Goal: Use online tool/utility: Utilize a website feature to perform a specific function

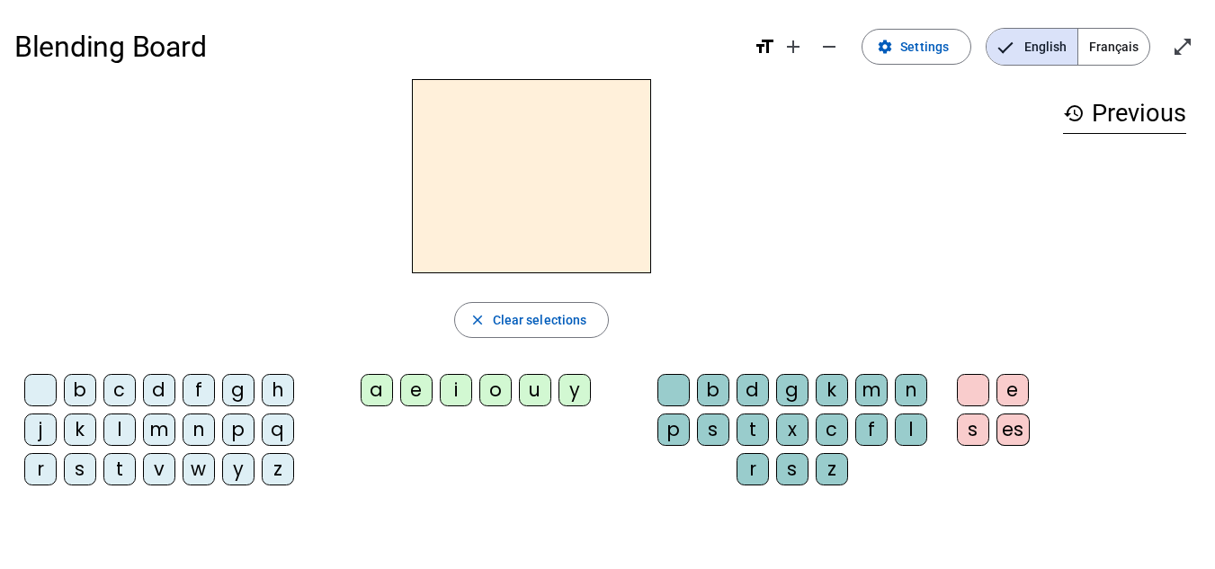
click at [1122, 45] on span "Français" at bounding box center [1113, 47] width 71 height 36
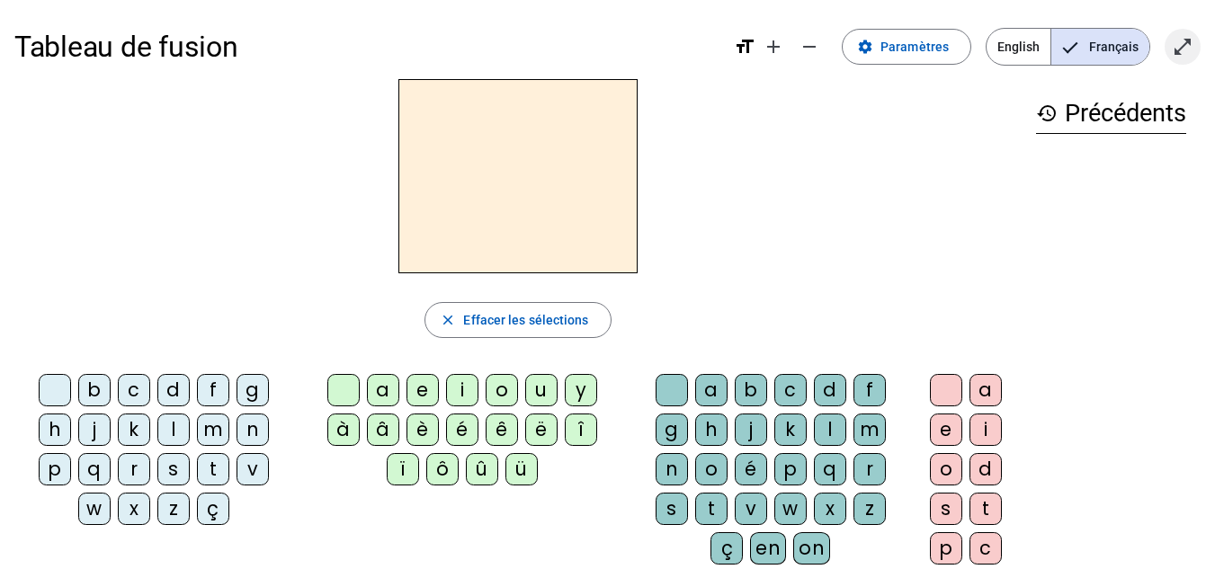
click at [1183, 46] on mat-icon "open_in_full" at bounding box center [1183, 47] width 22 height 22
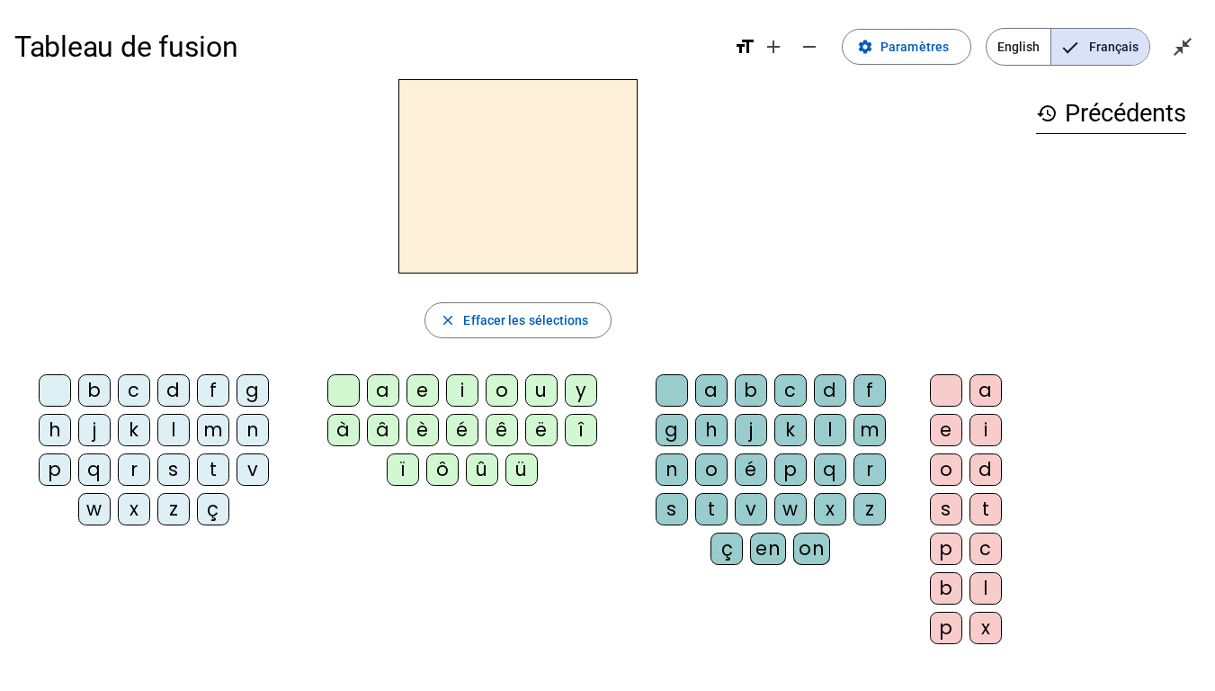
click at [99, 388] on div "b" at bounding box center [94, 390] width 32 height 32
click at [423, 387] on div "e" at bounding box center [423, 390] width 32 height 32
click at [798, 389] on div "c" at bounding box center [790, 390] width 32 height 32
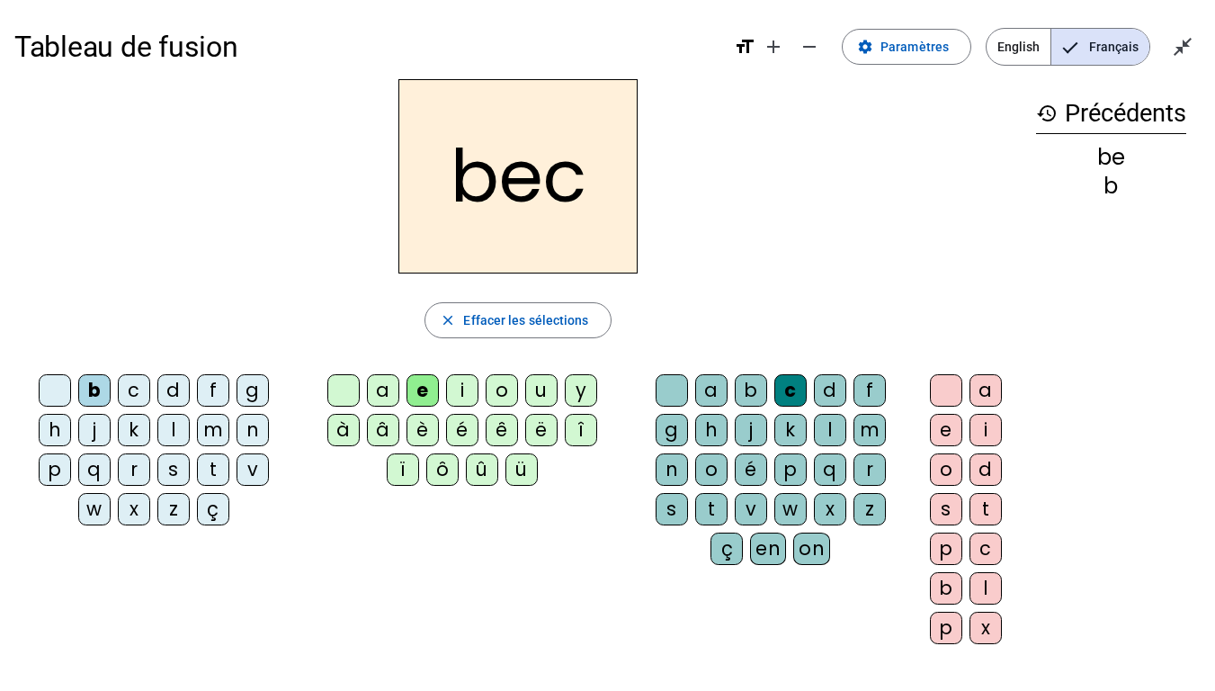
click at [62, 391] on div at bounding box center [55, 390] width 32 height 32
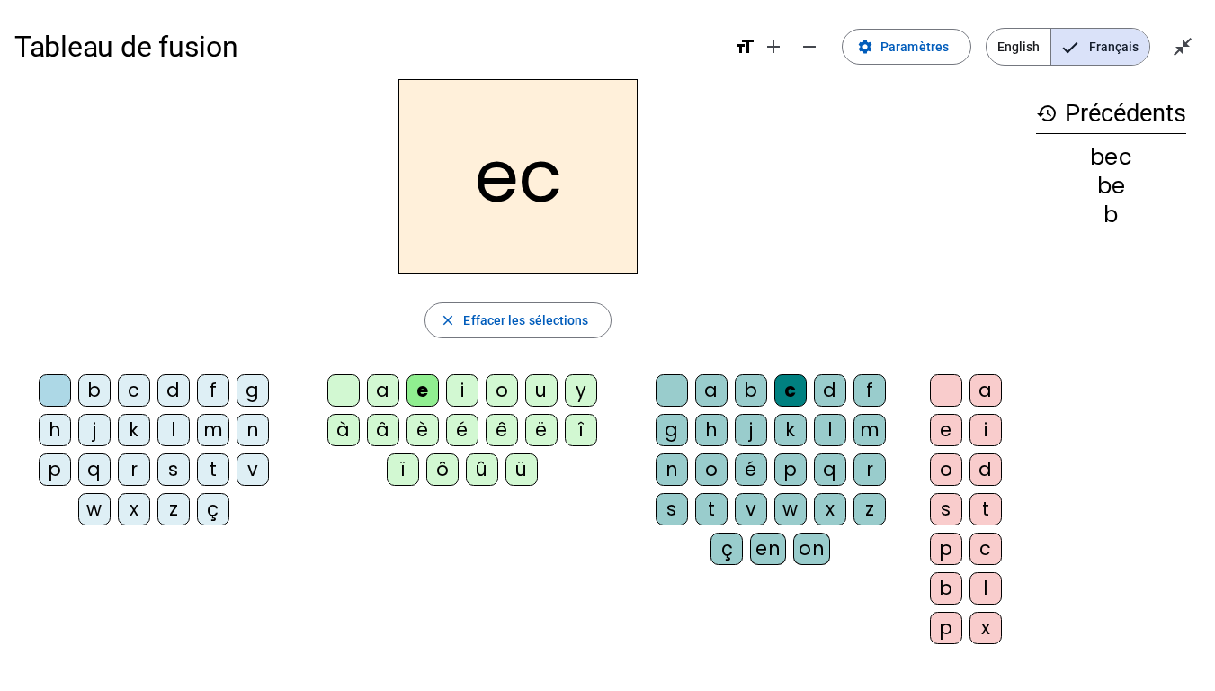
click at [348, 394] on div at bounding box center [343, 390] width 32 height 32
click at [677, 393] on div at bounding box center [672, 390] width 32 height 32
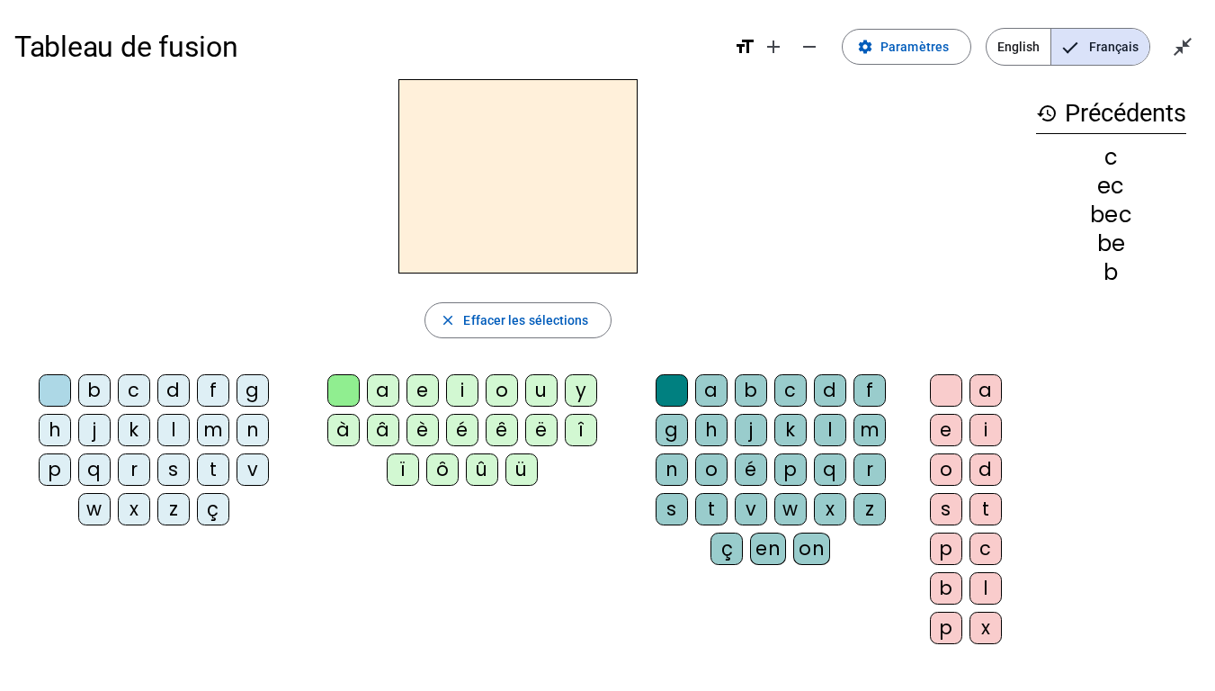
click at [183, 468] on div "s" at bounding box center [173, 469] width 32 height 32
click at [423, 388] on div "e" at bounding box center [423, 390] width 32 height 32
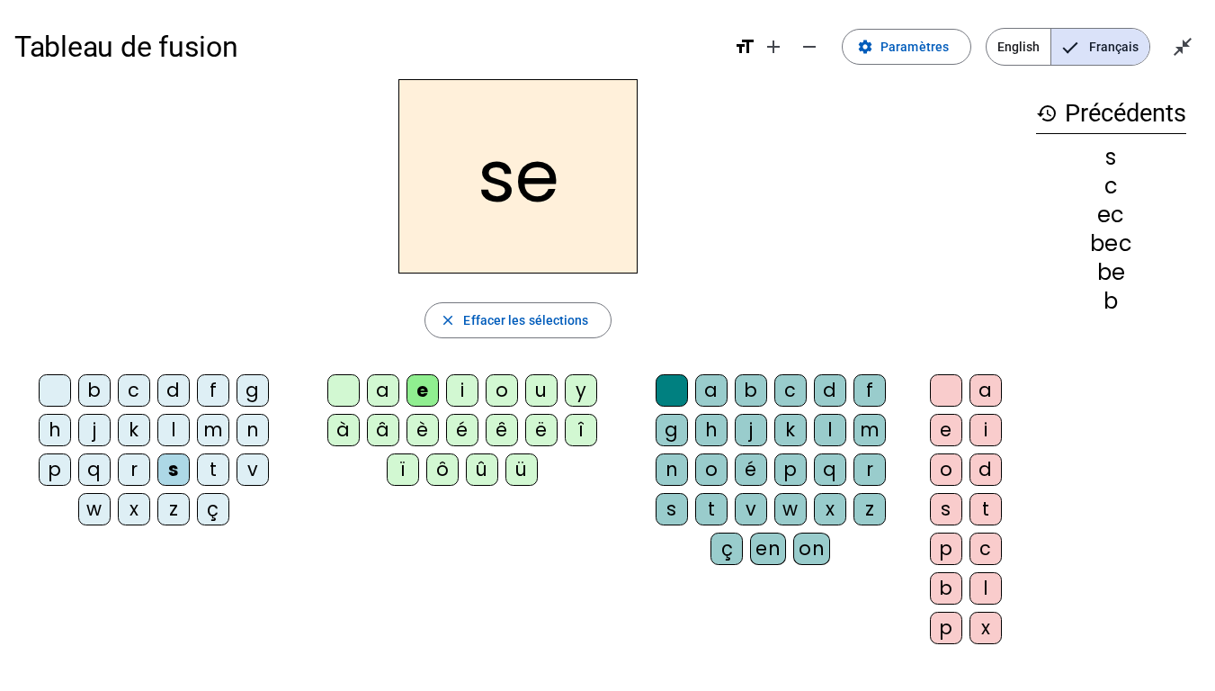
click at [785, 389] on div "c" at bounding box center [790, 390] width 32 height 32
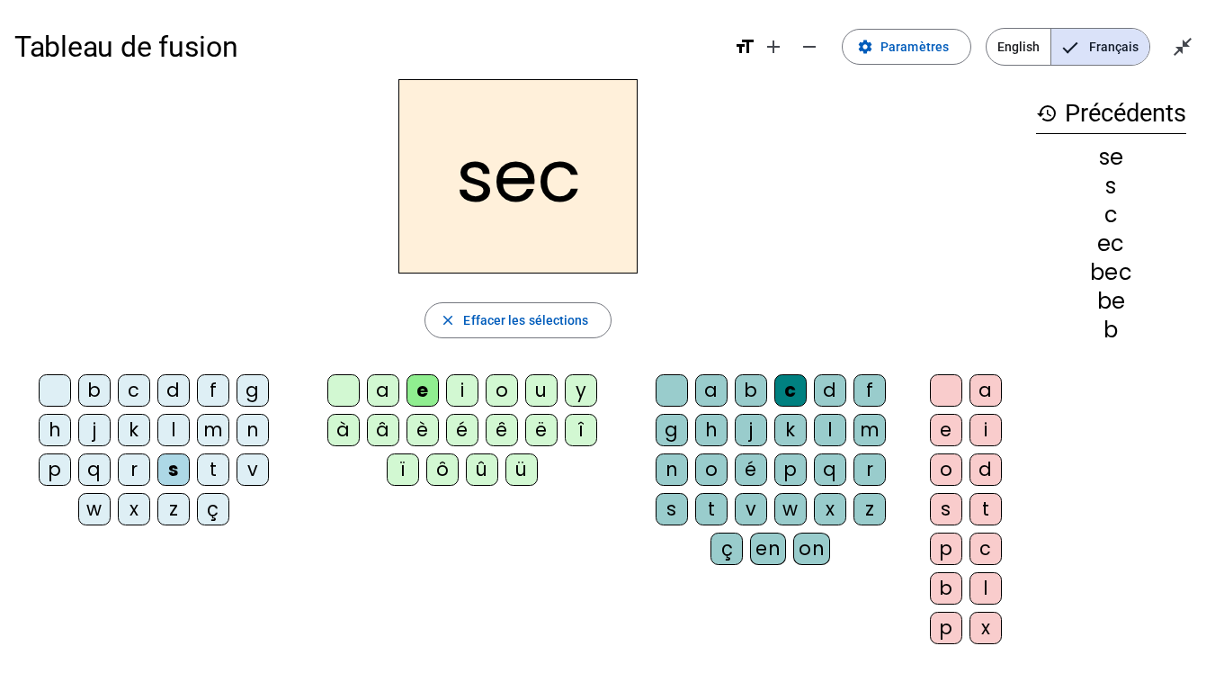
click at [348, 385] on div at bounding box center [343, 390] width 32 height 32
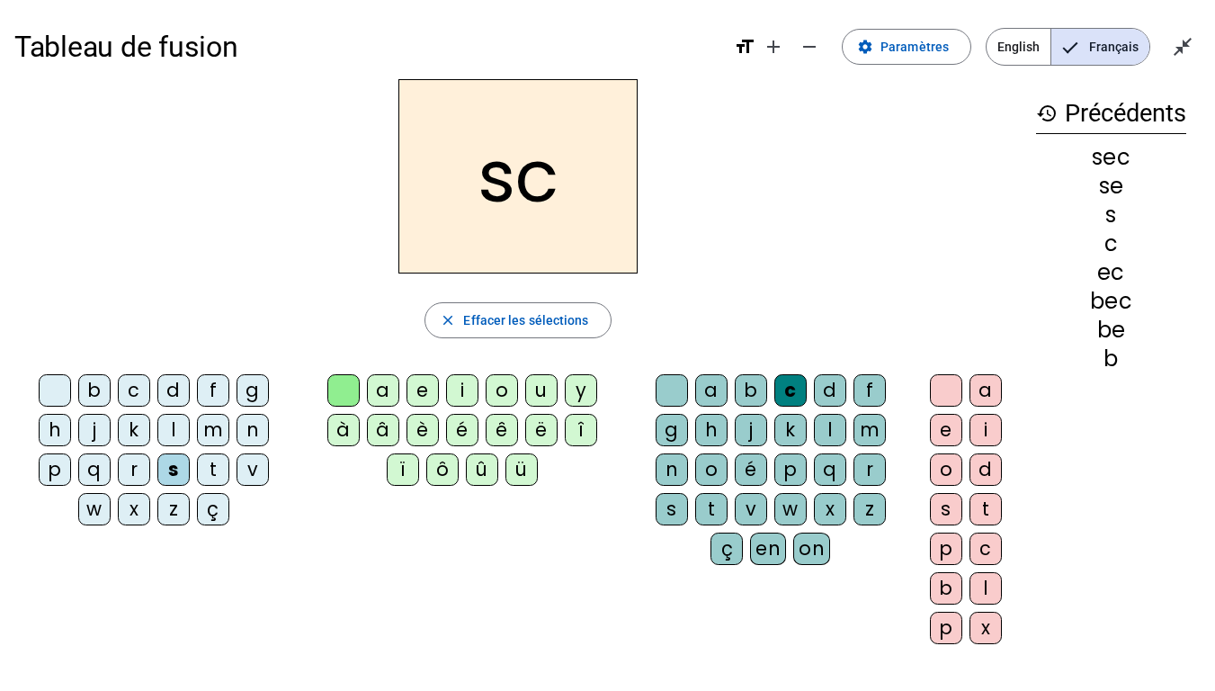
click at [380, 388] on div "a" at bounding box center [383, 390] width 32 height 32
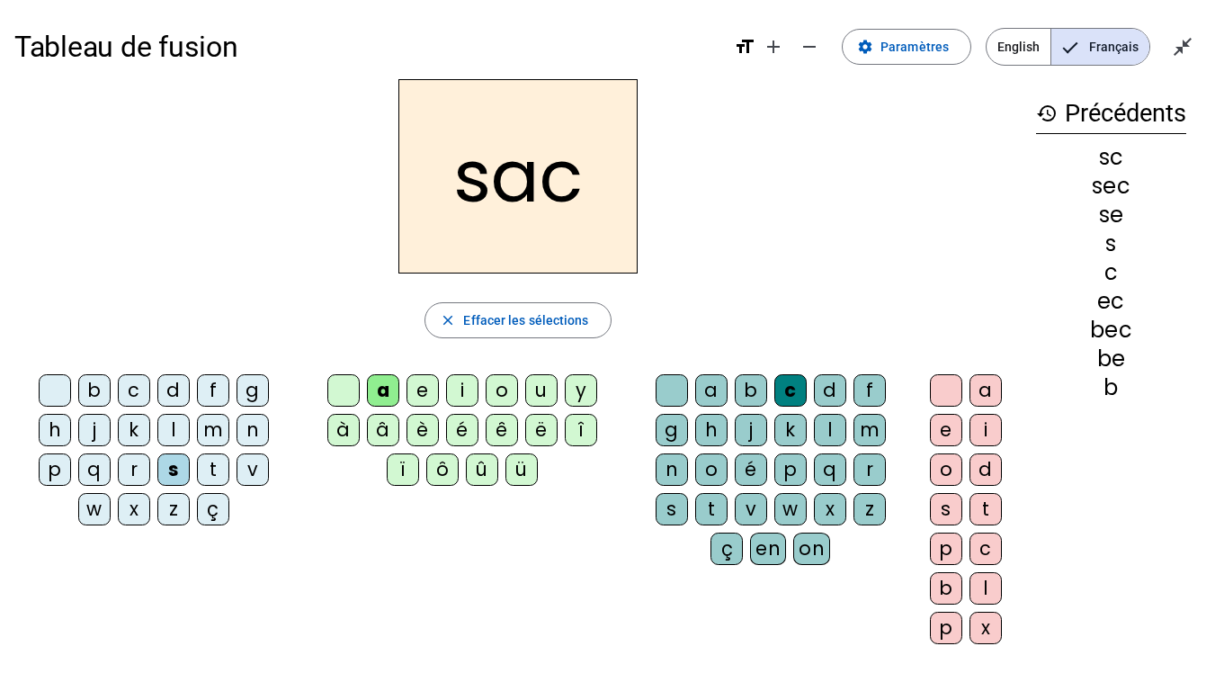
click at [674, 382] on div at bounding box center [672, 390] width 32 height 32
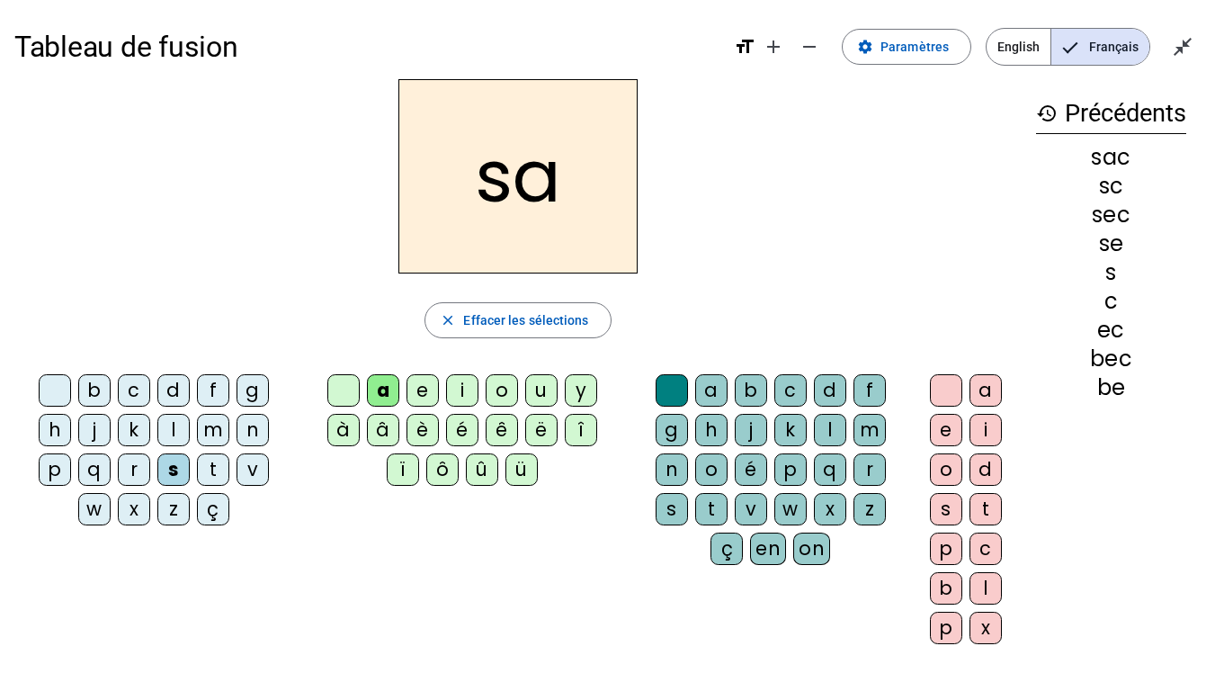
click at [674, 382] on div at bounding box center [672, 390] width 32 height 32
click at [49, 382] on div at bounding box center [55, 390] width 32 height 32
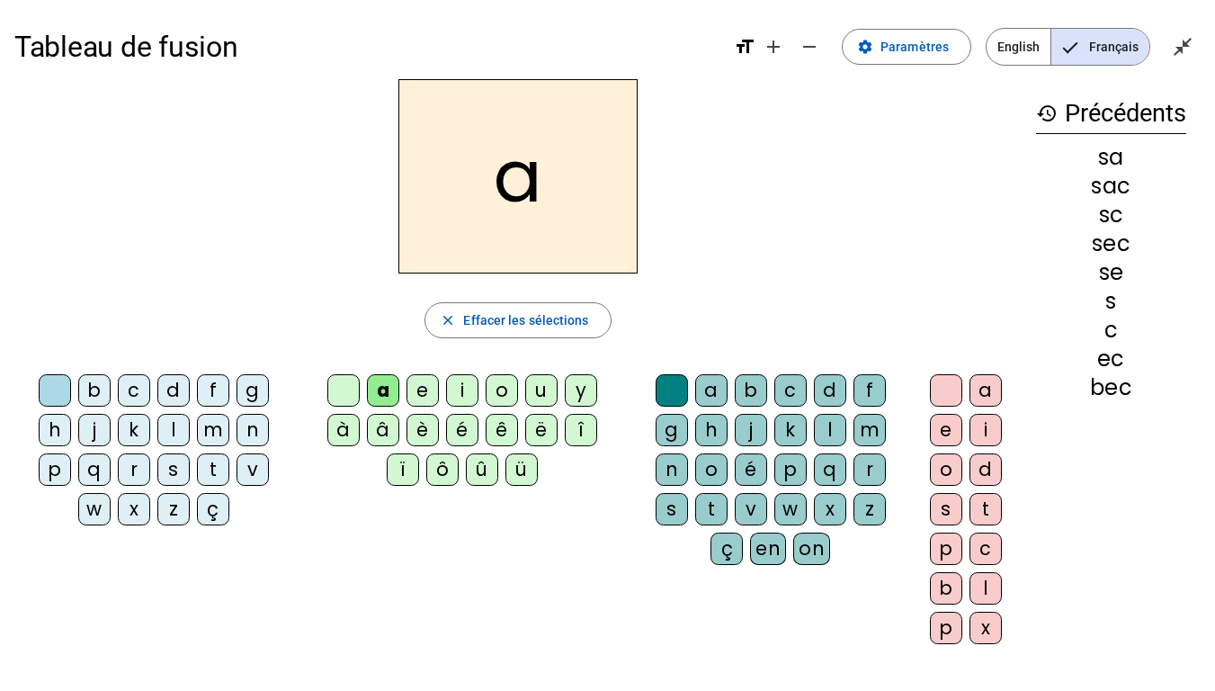
click at [247, 469] on div "v" at bounding box center [253, 469] width 32 height 32
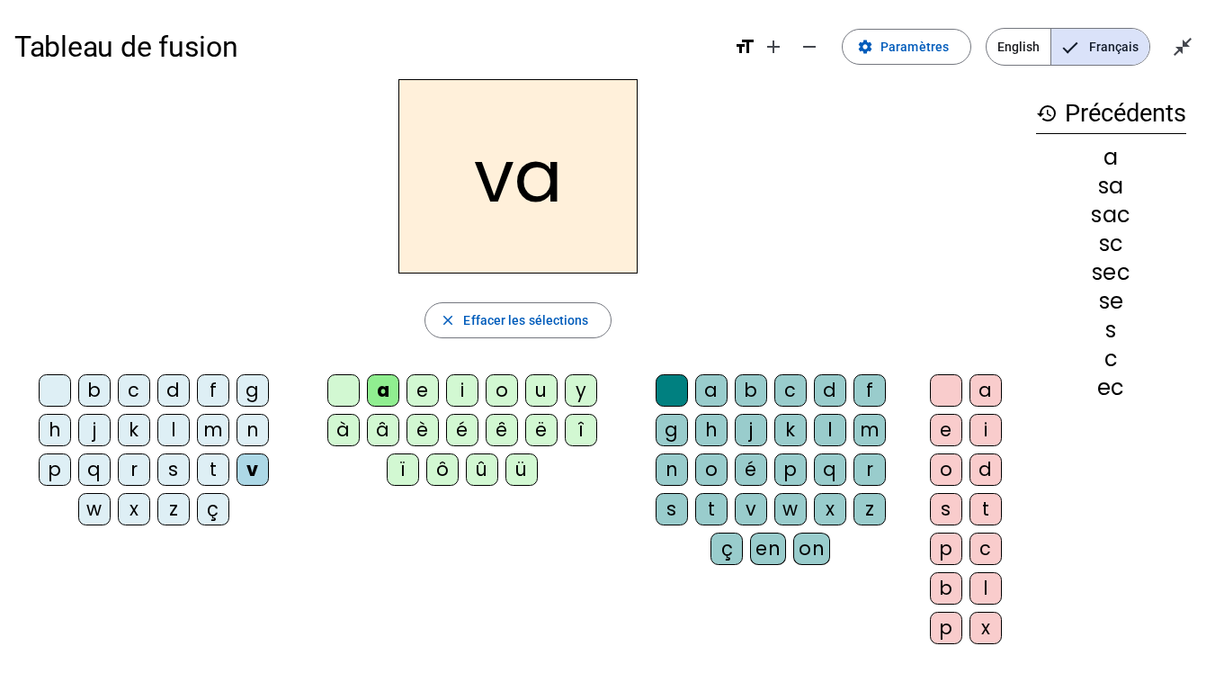
click at [827, 429] on div "l" at bounding box center [830, 430] width 32 height 32
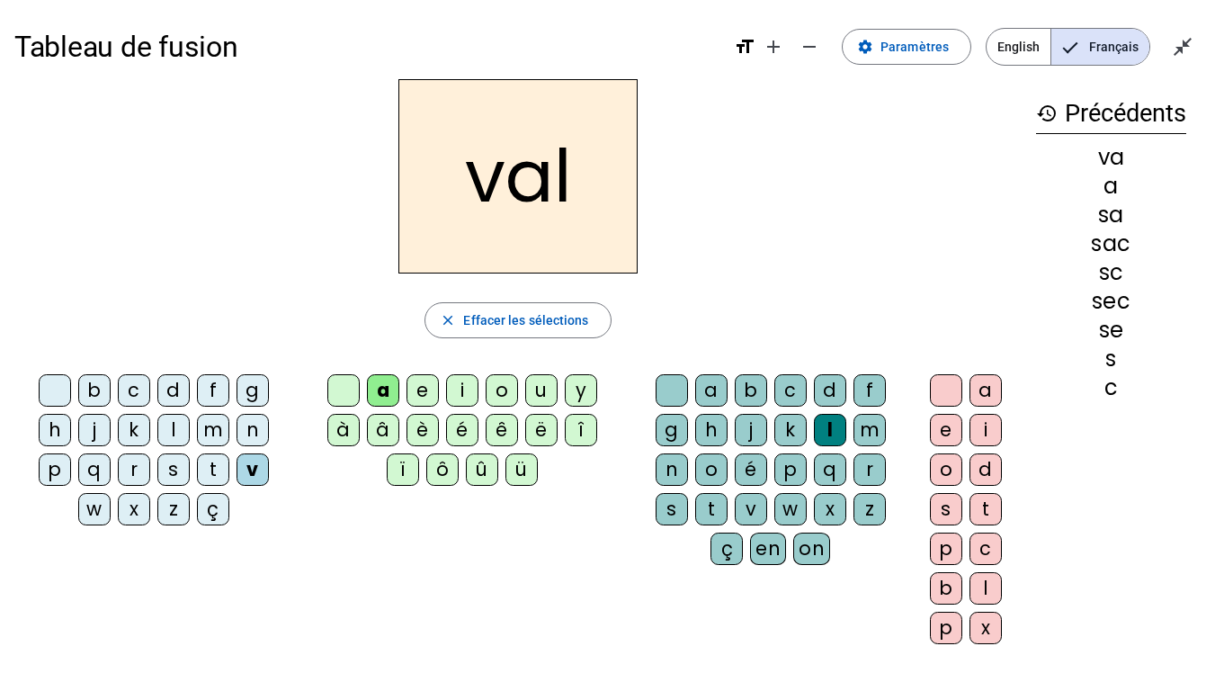
click at [48, 384] on div at bounding box center [55, 390] width 32 height 32
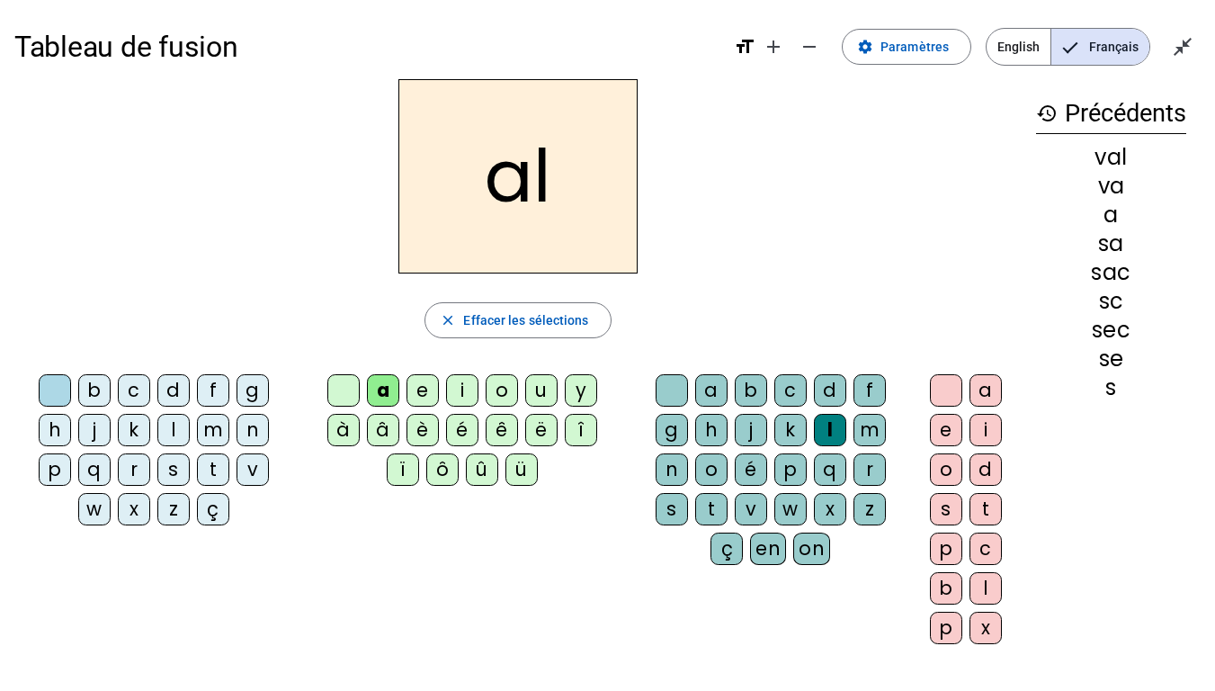
click at [210, 429] on div "m" at bounding box center [213, 430] width 32 height 32
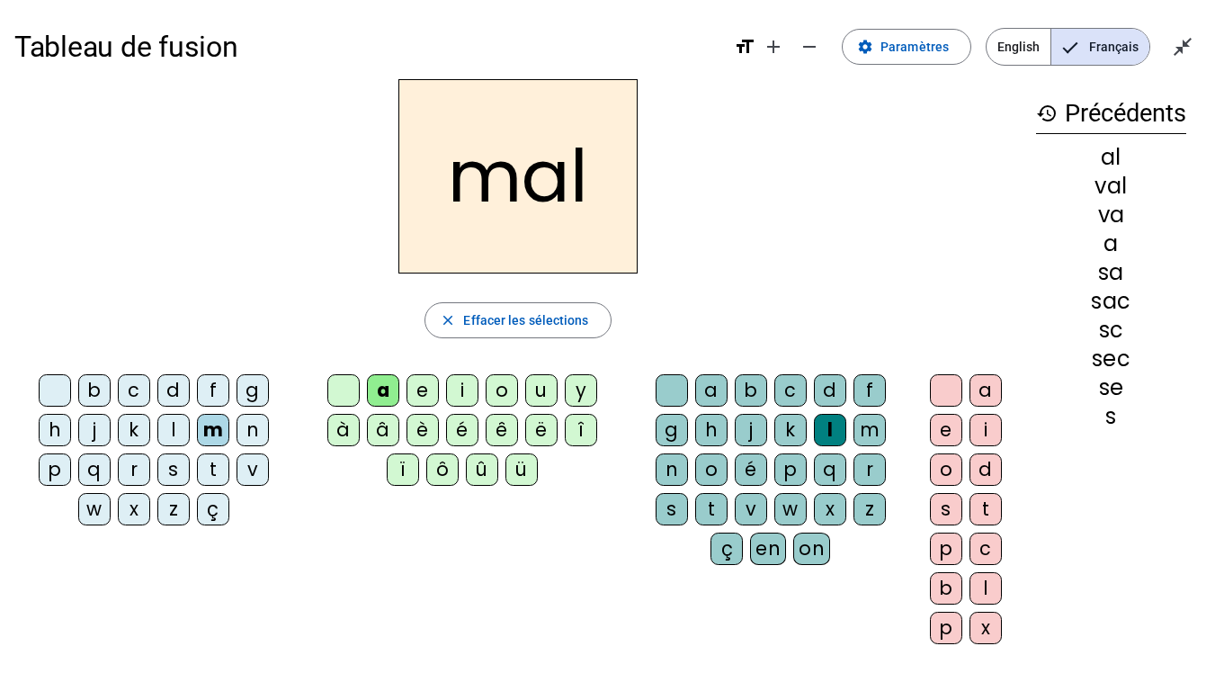
click at [346, 397] on div at bounding box center [343, 390] width 32 height 32
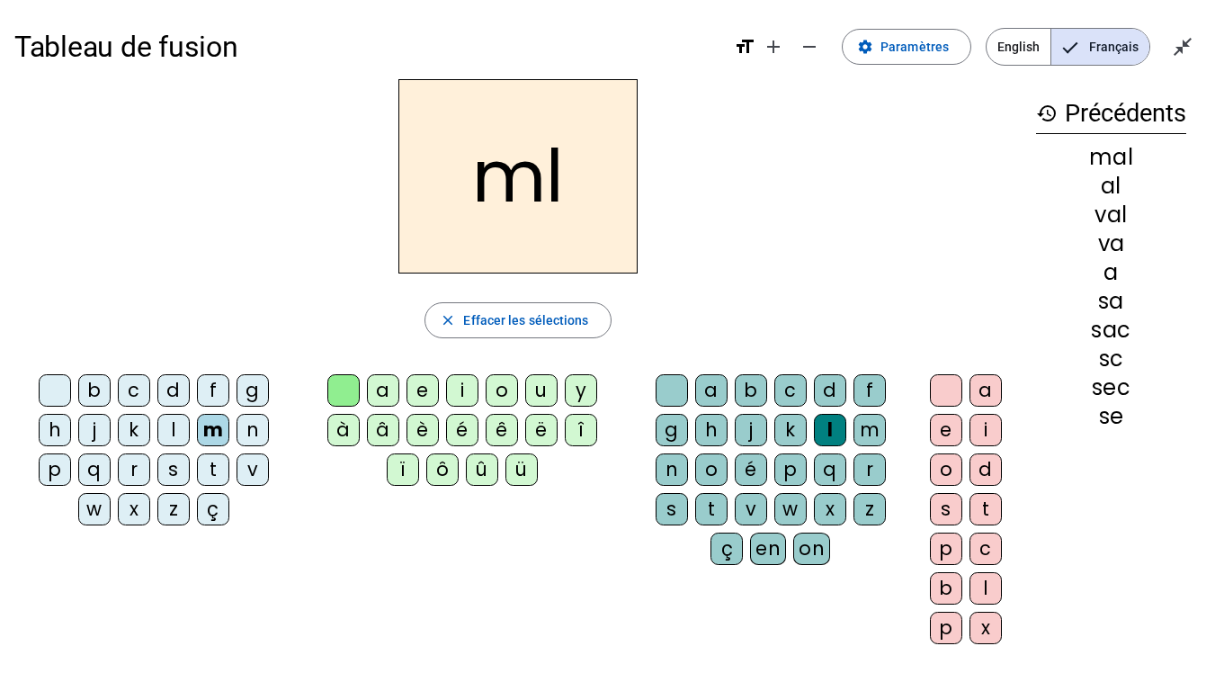
click at [466, 386] on div "i" at bounding box center [462, 390] width 32 height 32
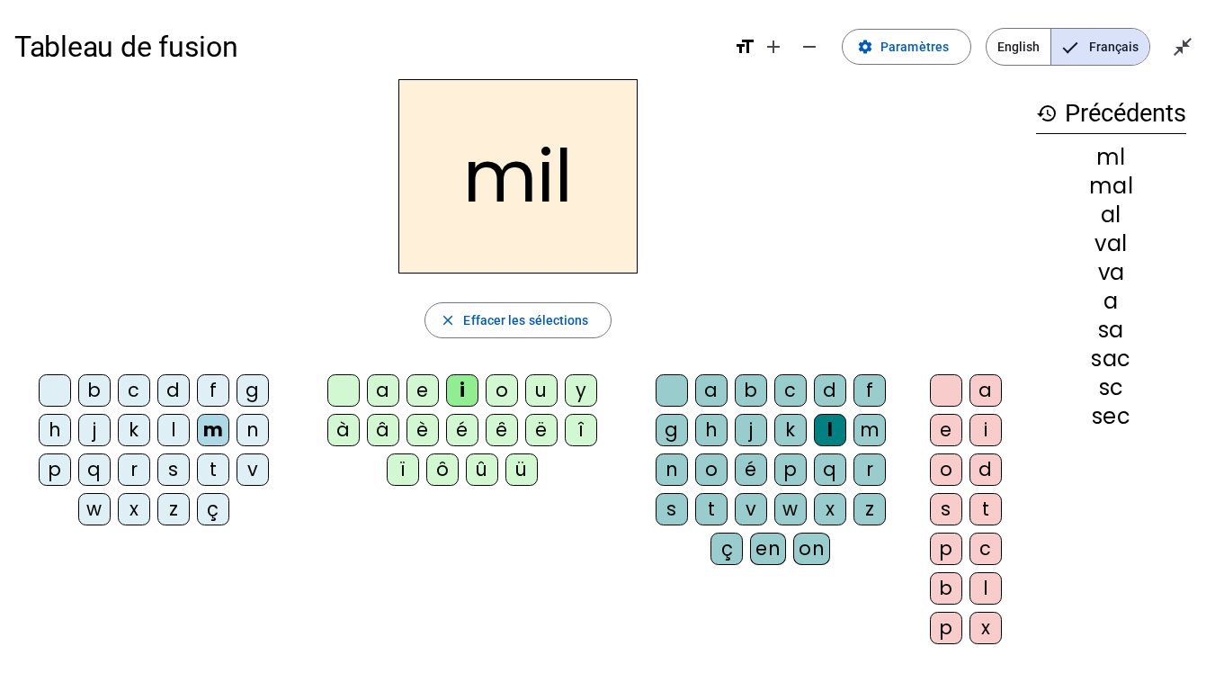
click at [52, 385] on div at bounding box center [55, 390] width 32 height 32
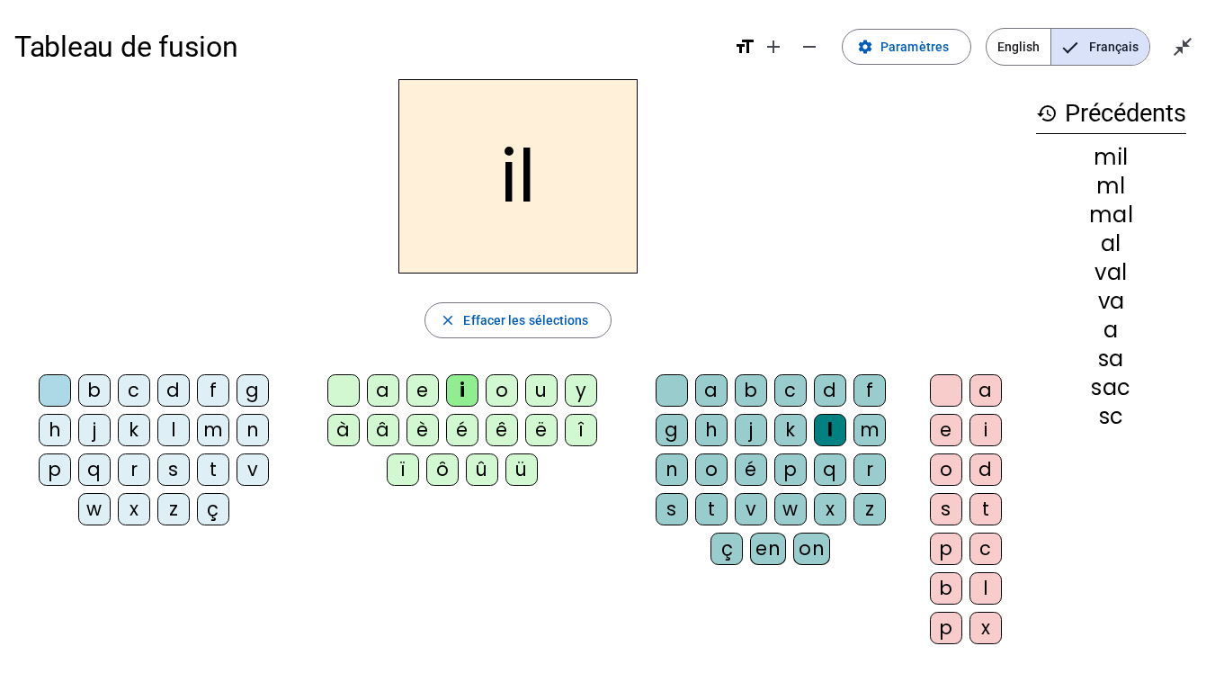
click at [165, 474] on div "s" at bounding box center [173, 469] width 32 height 32
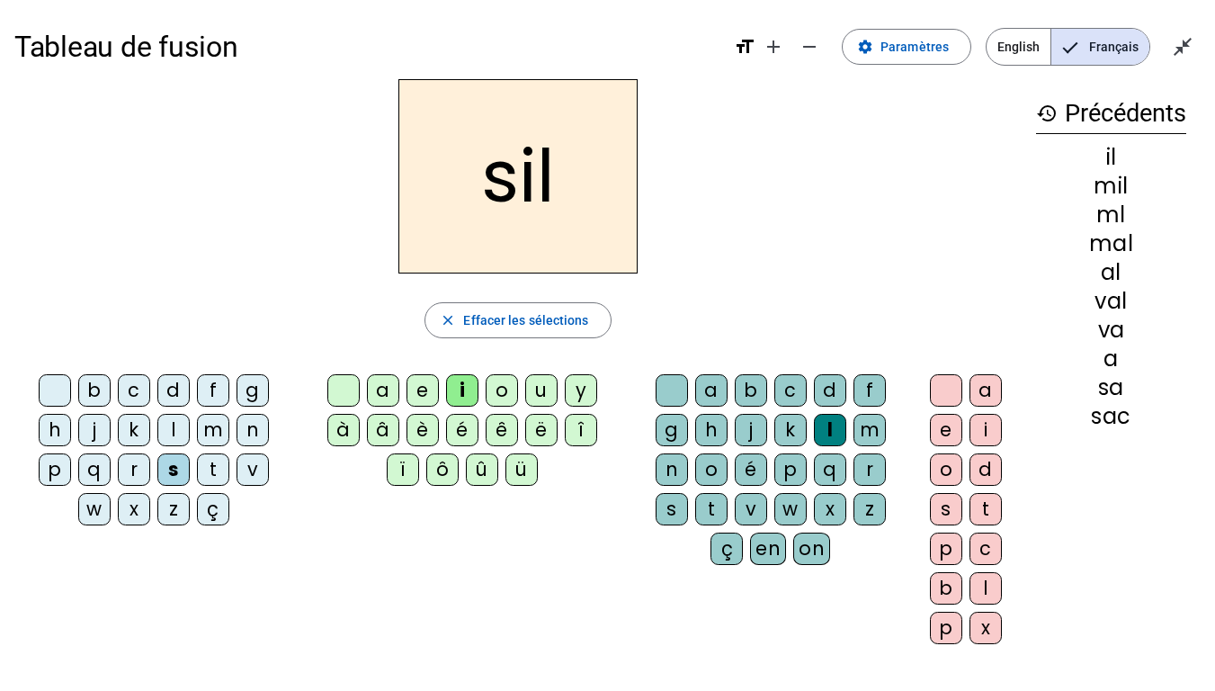
click at [339, 389] on div at bounding box center [343, 390] width 32 height 32
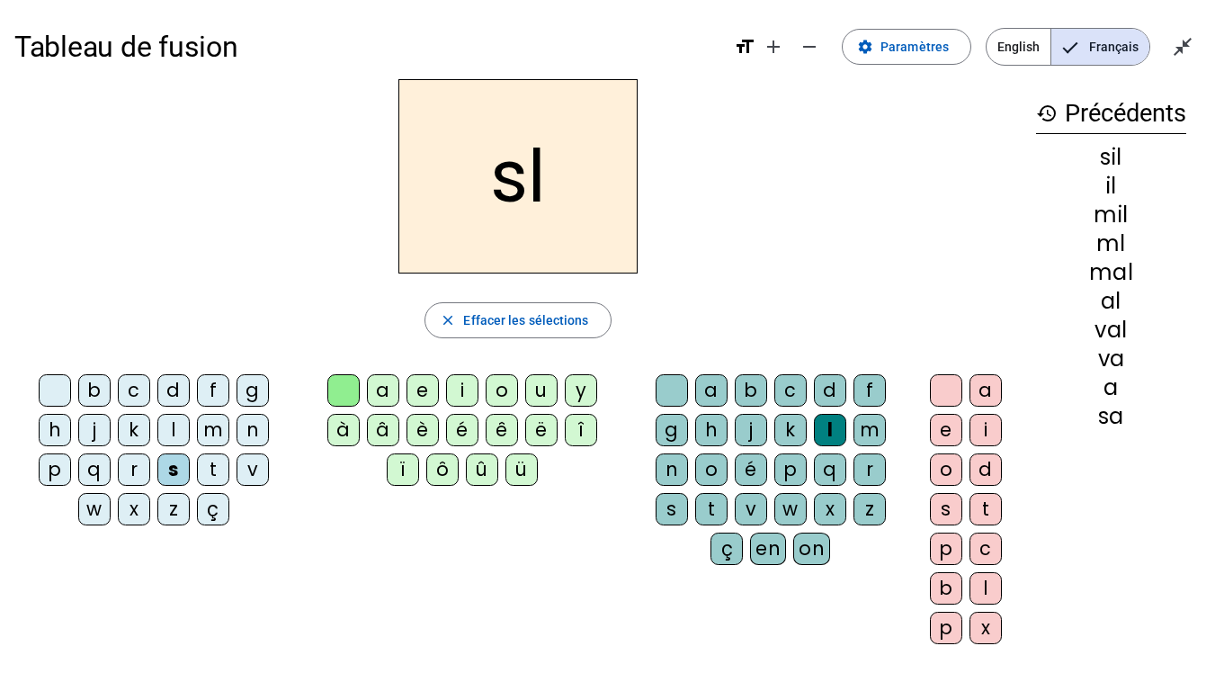
click at [375, 390] on div "a" at bounding box center [383, 390] width 32 height 32
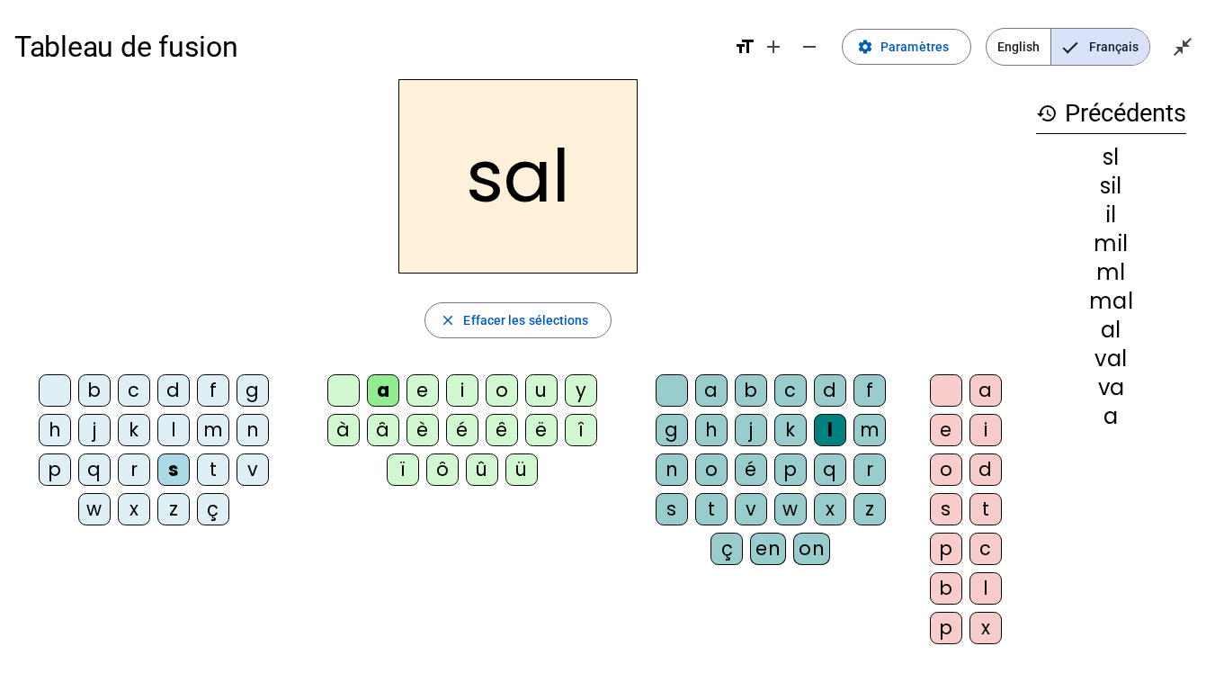
click at [339, 388] on div at bounding box center [343, 390] width 32 height 32
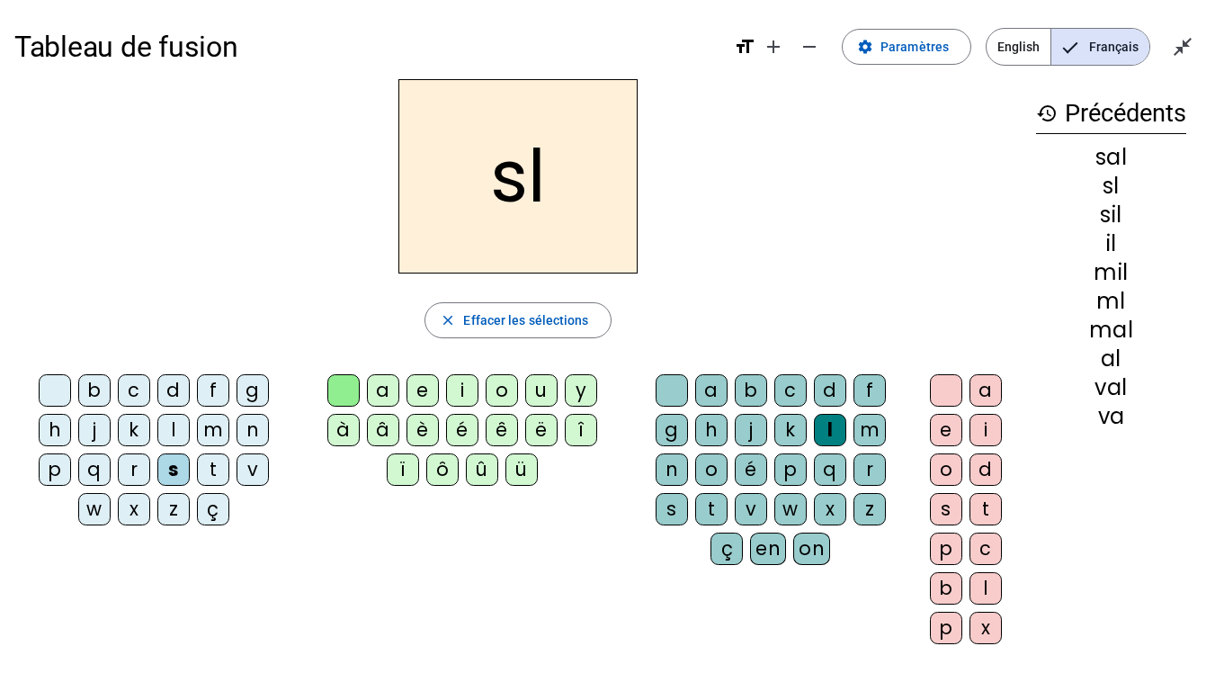
click at [506, 387] on div "o" at bounding box center [502, 390] width 32 height 32
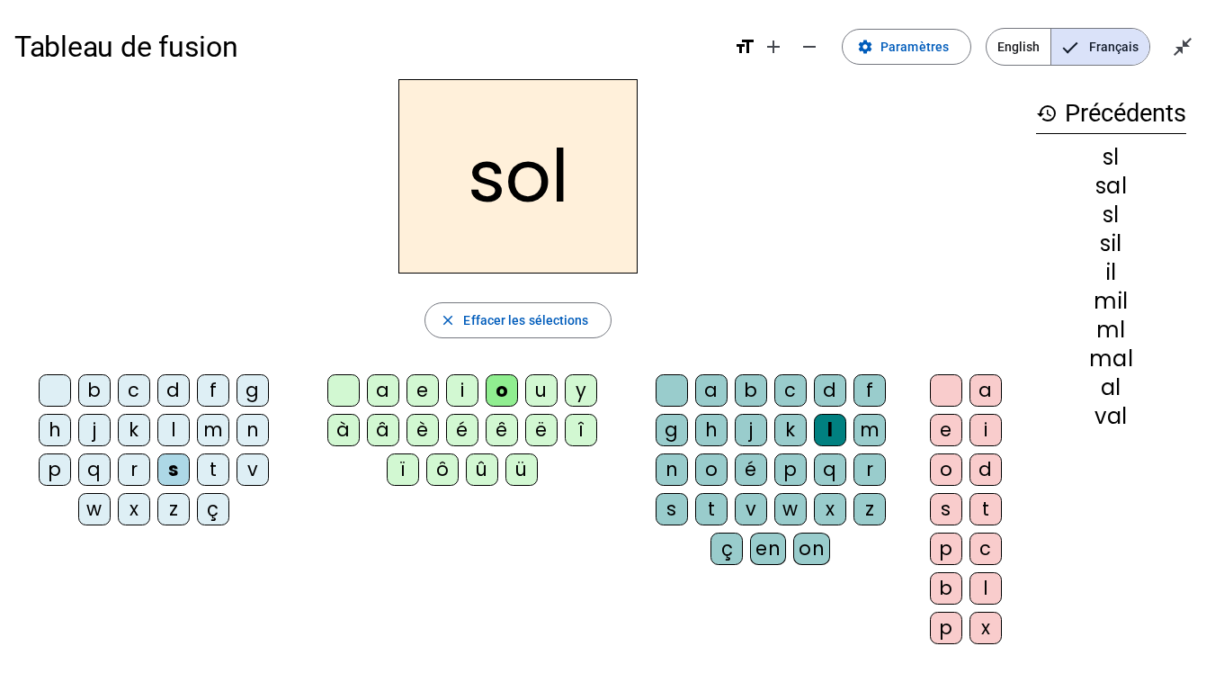
click at [353, 384] on div at bounding box center [343, 390] width 32 height 32
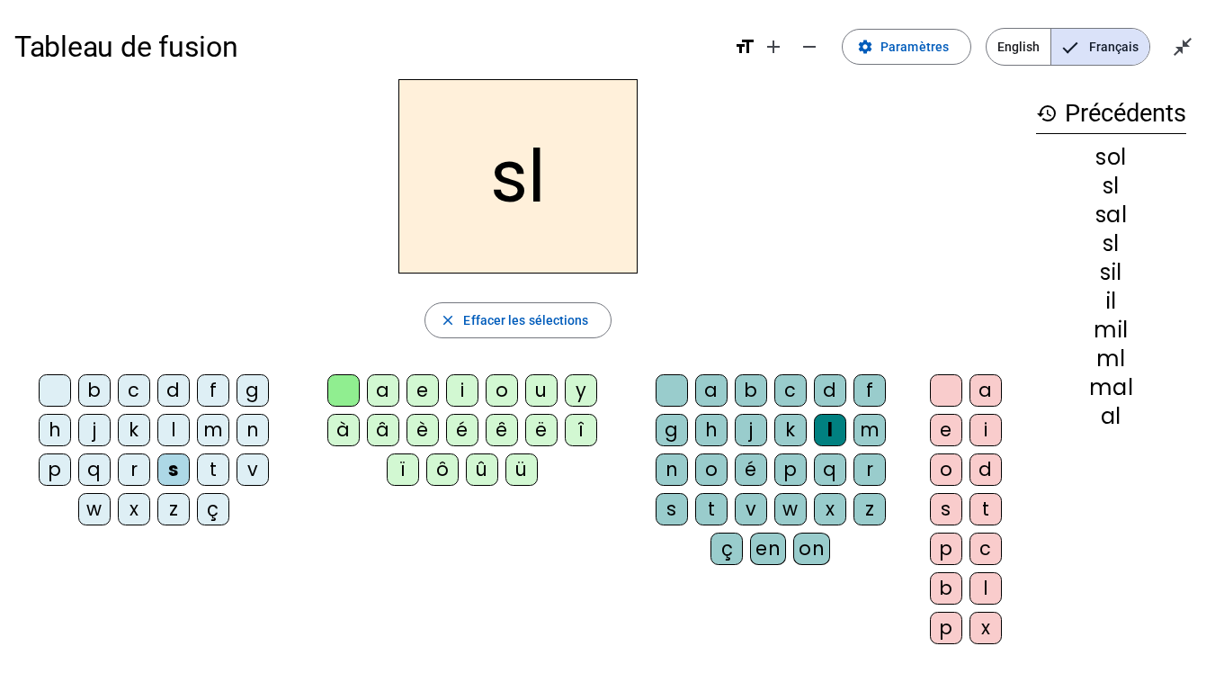
click at [419, 395] on div "e" at bounding box center [423, 390] width 32 height 32
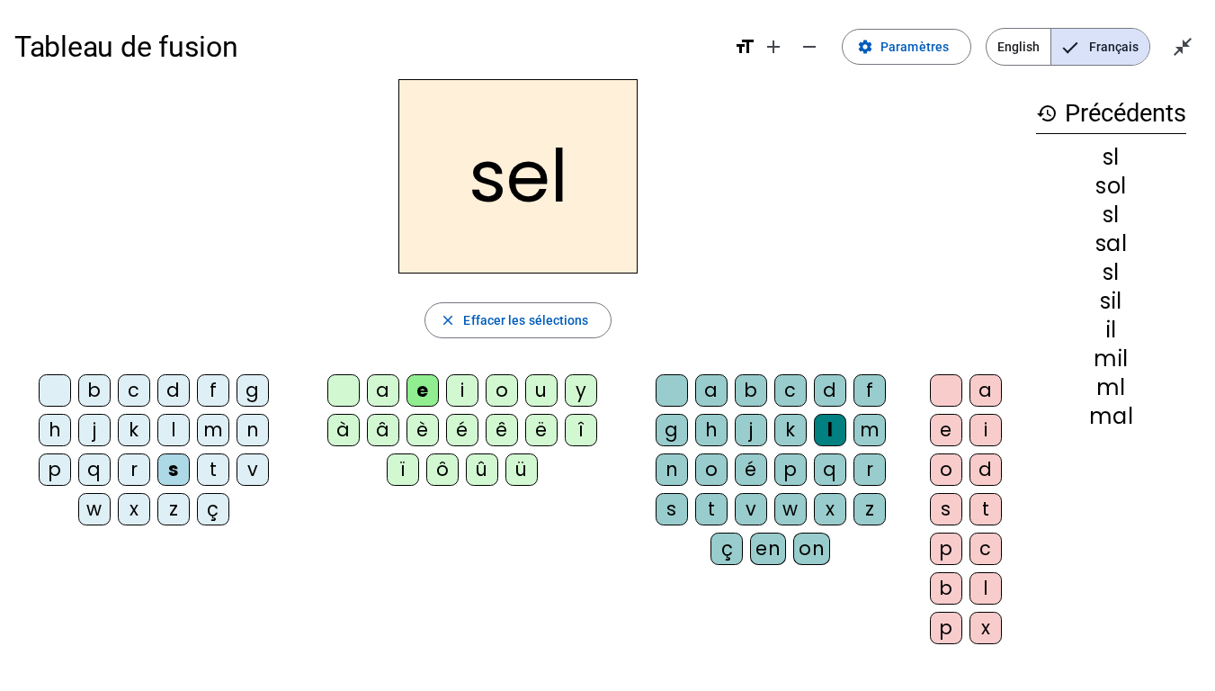
click at [52, 395] on div at bounding box center [55, 390] width 32 height 32
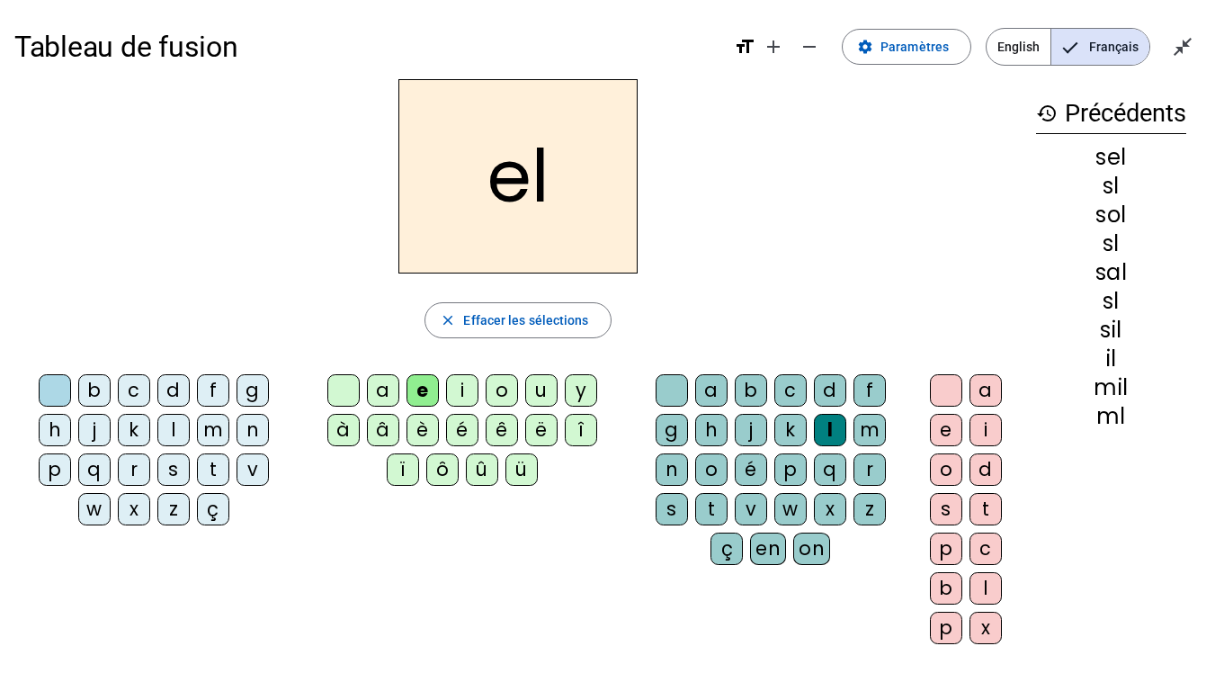
click at [254, 392] on div "g" at bounding box center [253, 390] width 32 height 32
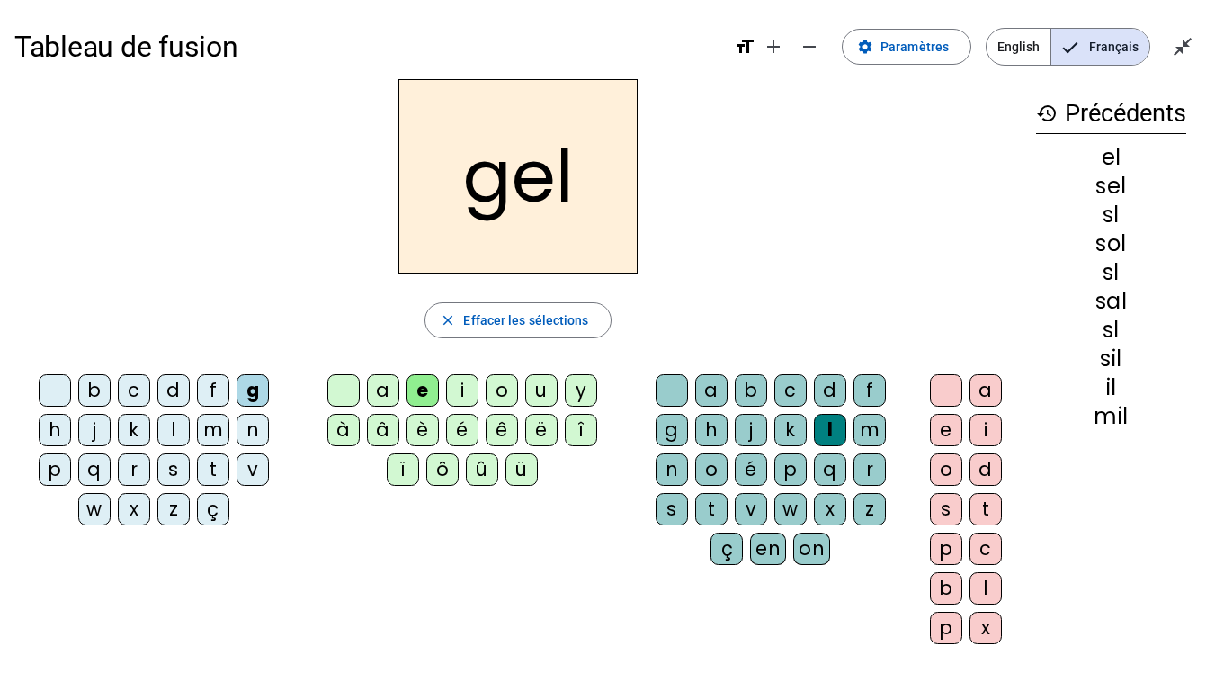
click at [69, 382] on div at bounding box center [55, 390] width 32 height 32
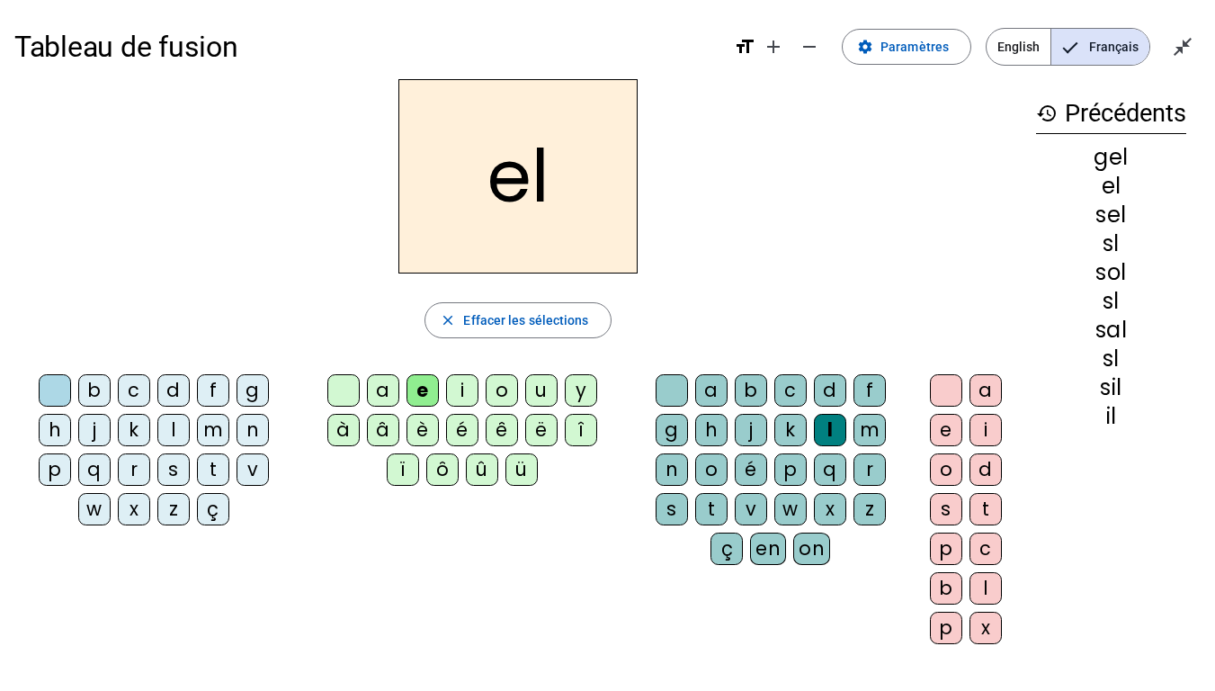
click at [80, 389] on div "b" at bounding box center [94, 390] width 32 height 32
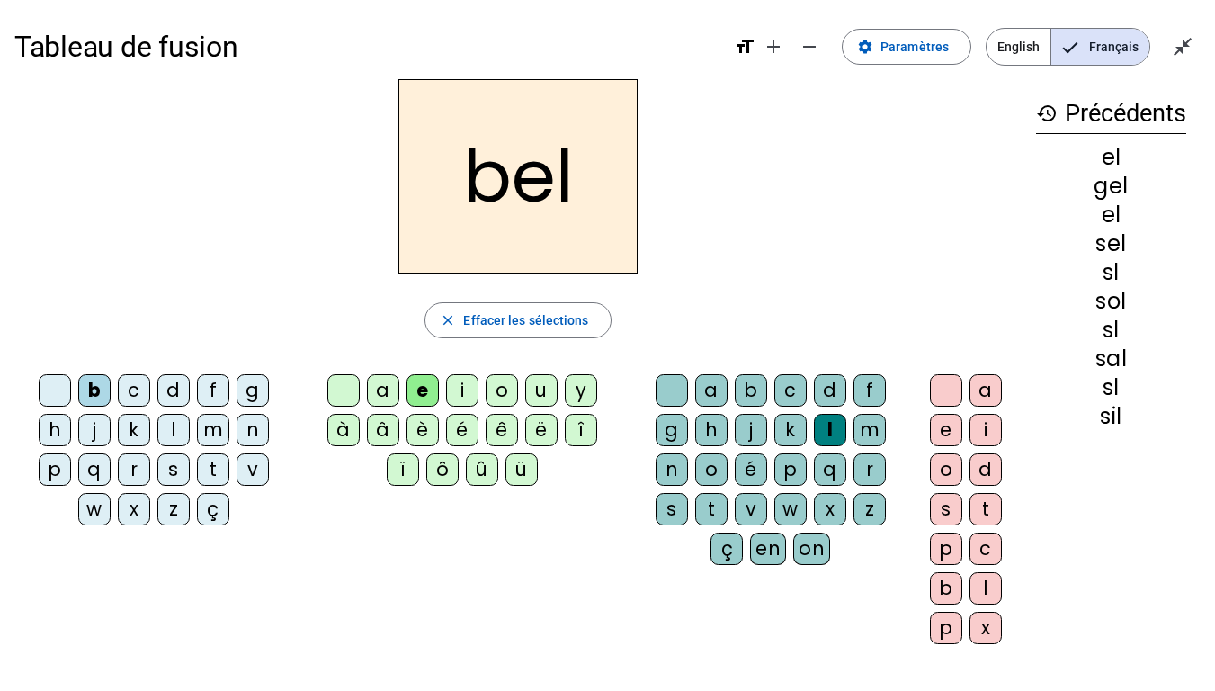
click at [51, 390] on div at bounding box center [55, 390] width 32 height 32
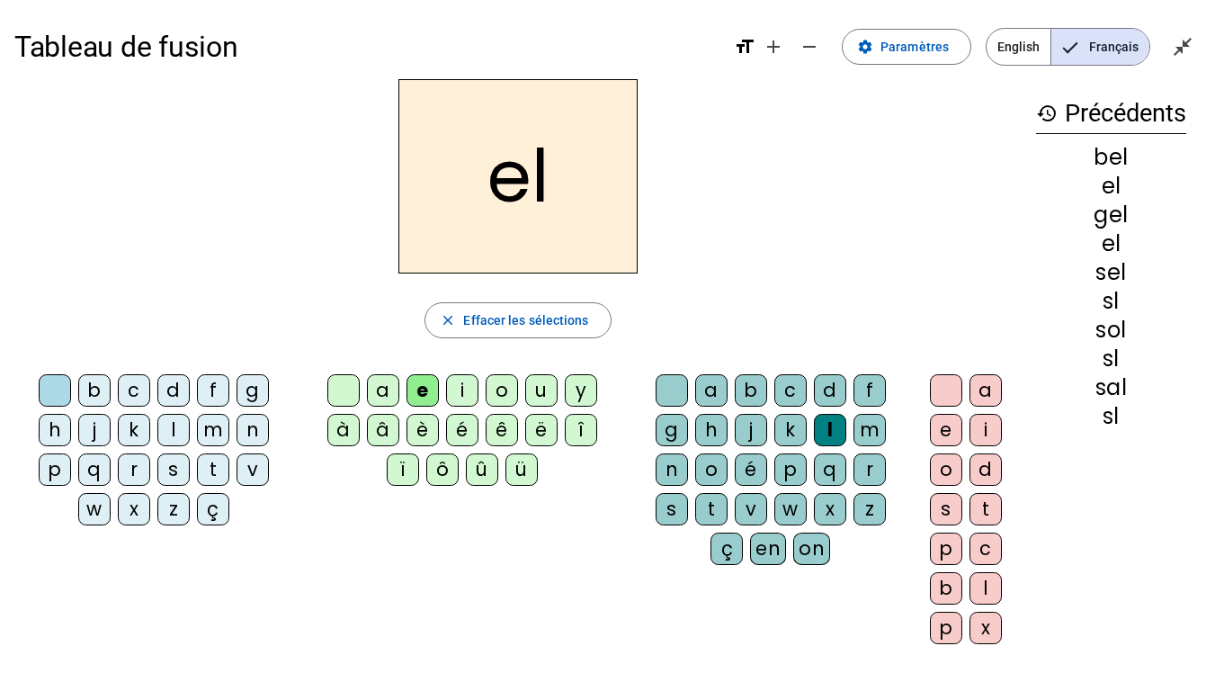
click at [210, 469] on div "t" at bounding box center [213, 469] width 32 height 32
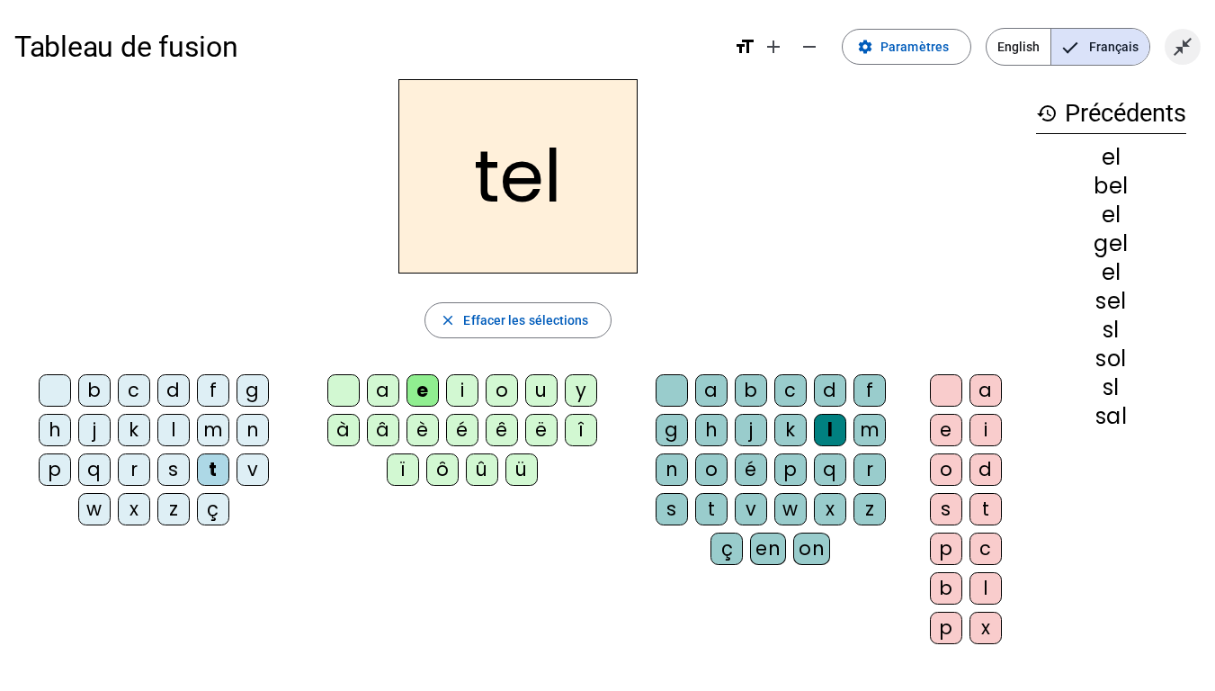
click at [1180, 49] on mat-icon "close_fullscreen" at bounding box center [1183, 47] width 22 height 22
